Goal: Communication & Community: Answer question/provide support

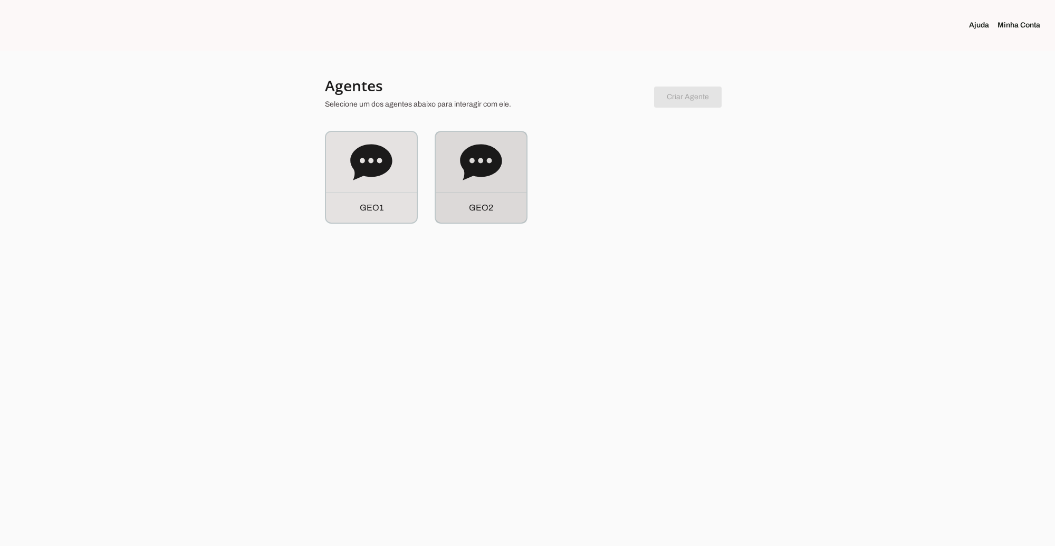
click at [486, 170] on icon at bounding box center [481, 162] width 42 height 36
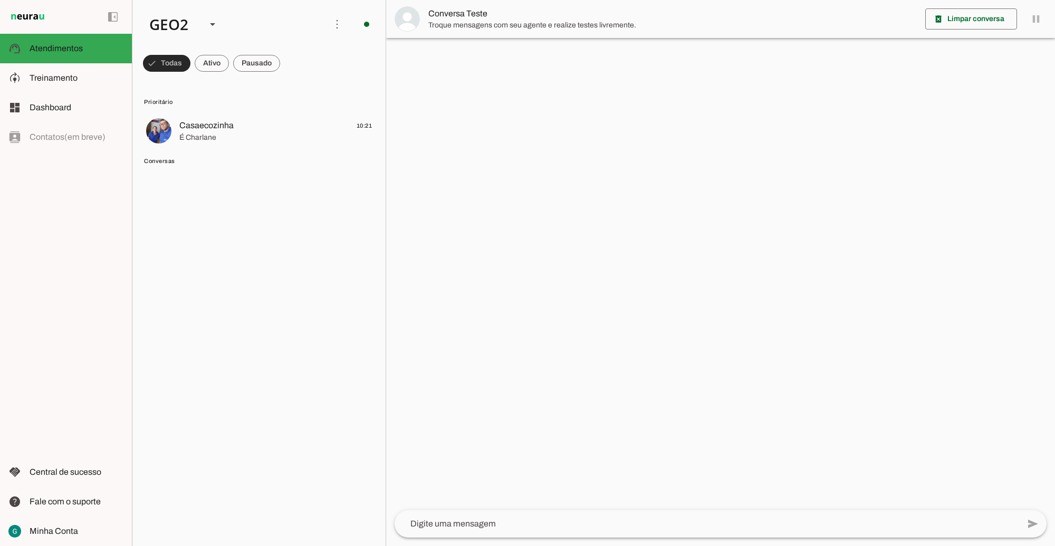
click at [162, 61] on span at bounding box center [166, 63] width 47 height 25
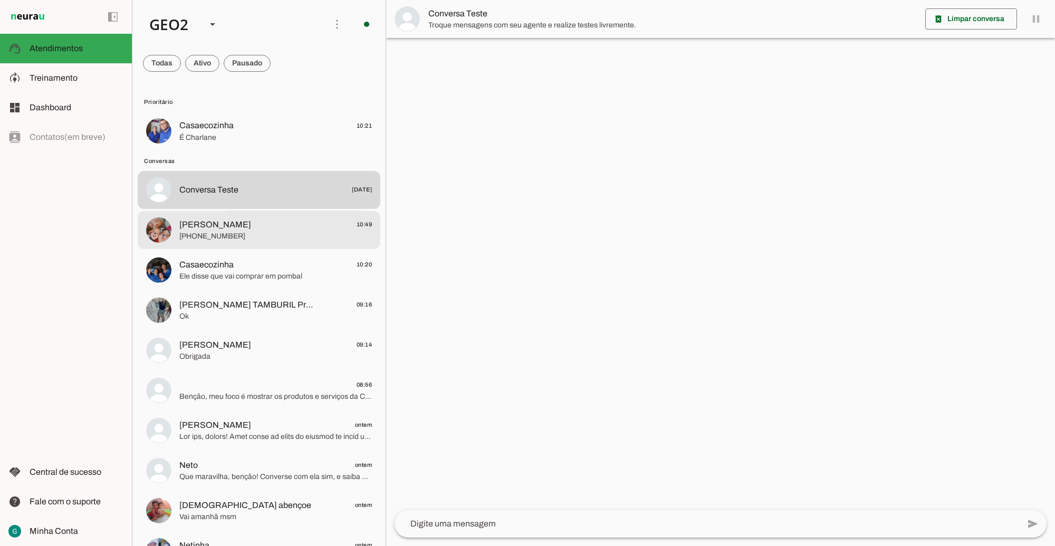
click at [235, 228] on span "[PERSON_NAME] 10:49" at bounding box center [275, 224] width 193 height 13
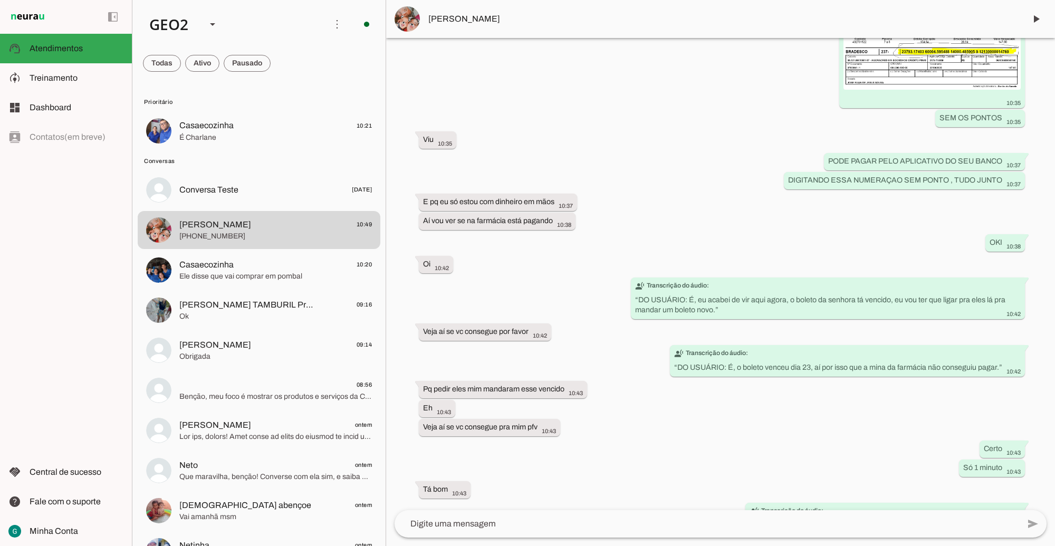
scroll to position [1248, 0]
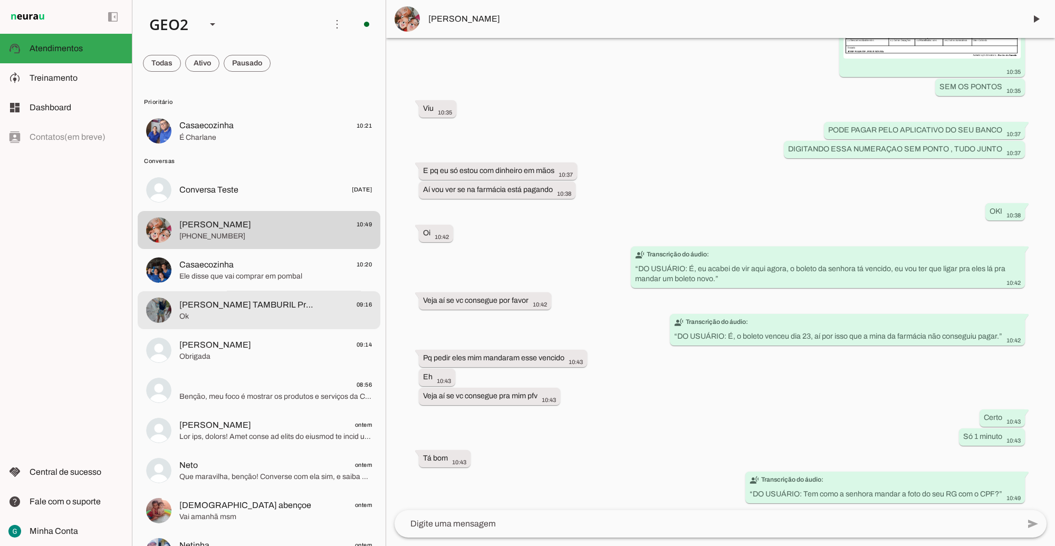
click at [283, 304] on span "[PERSON_NAME] TAMBURIL Próx Chegada" at bounding box center [248, 305] width 139 height 13
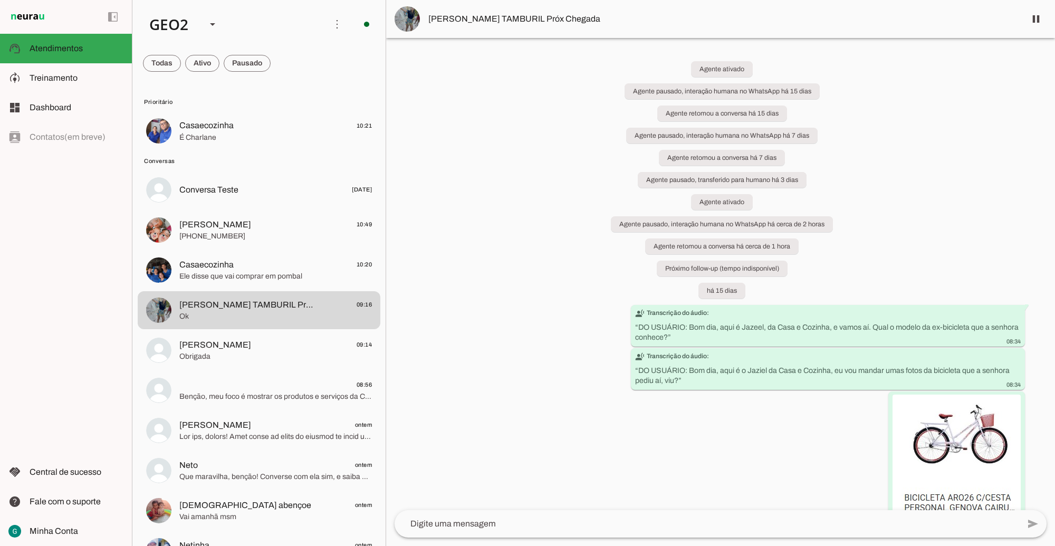
click at [549, 367] on div "Agente ativado Agente pausado, interação humana no WhatsApp há 15 dias Agente r…" at bounding box center [720, 274] width 669 height 472
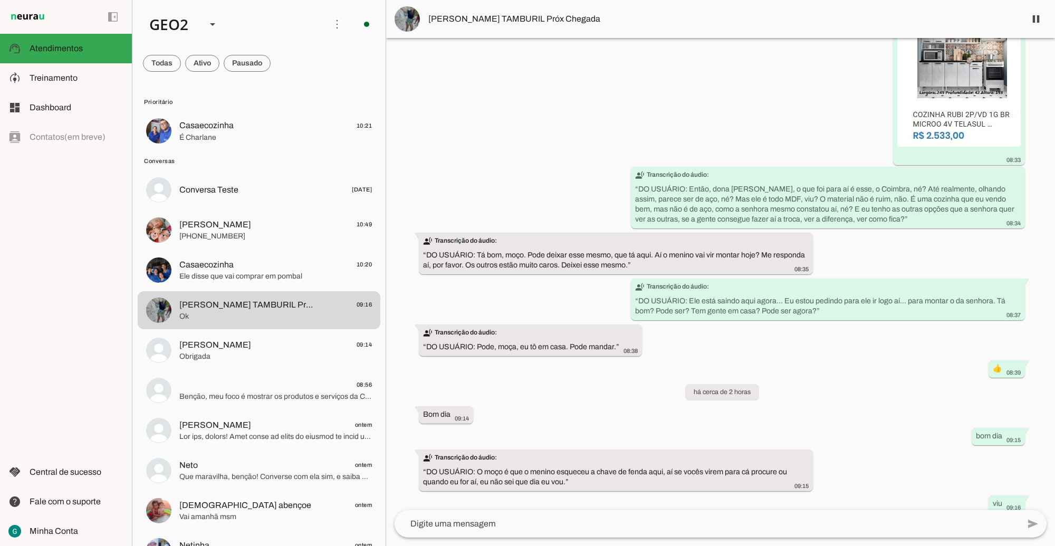
scroll to position [2772, 0]
